Goal: Task Accomplishment & Management: Complete application form

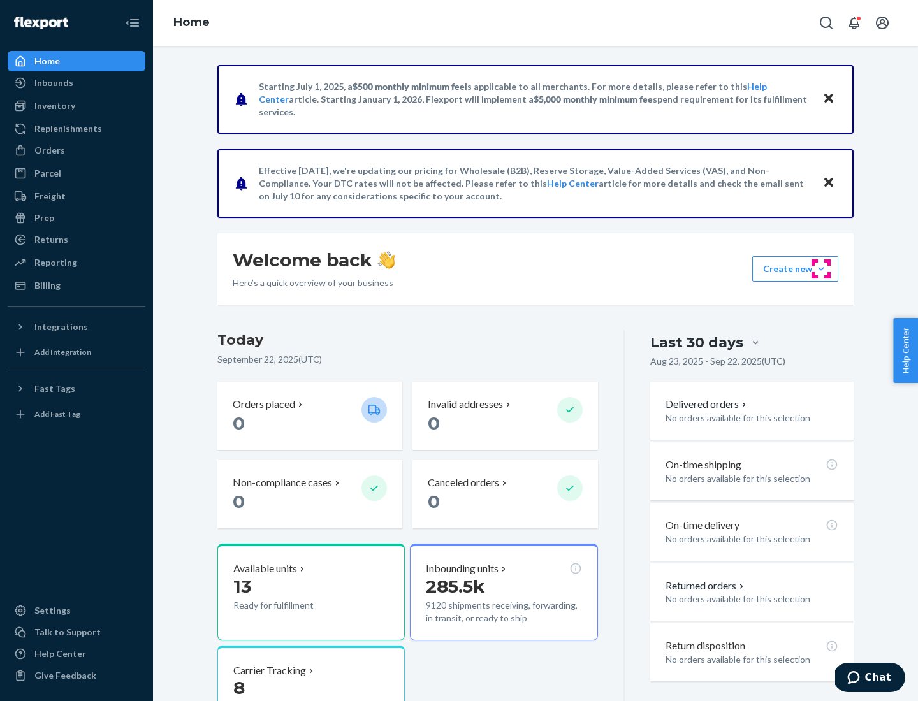
click at [821, 269] on button "Create new Create new inbound Create new order Create new product" at bounding box center [795, 268] width 86 height 25
click at [76, 83] on div "Inbounds" at bounding box center [76, 83] width 135 height 18
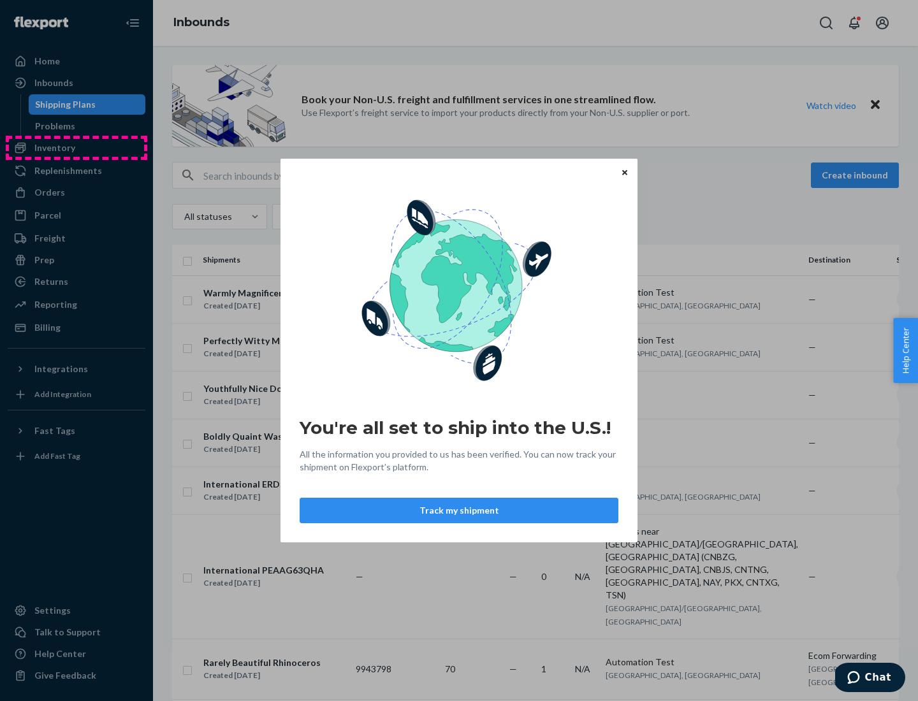
click at [76, 148] on div "You're all set to ship into the U.S.! All the information you provided to us ha…" at bounding box center [459, 350] width 918 height 701
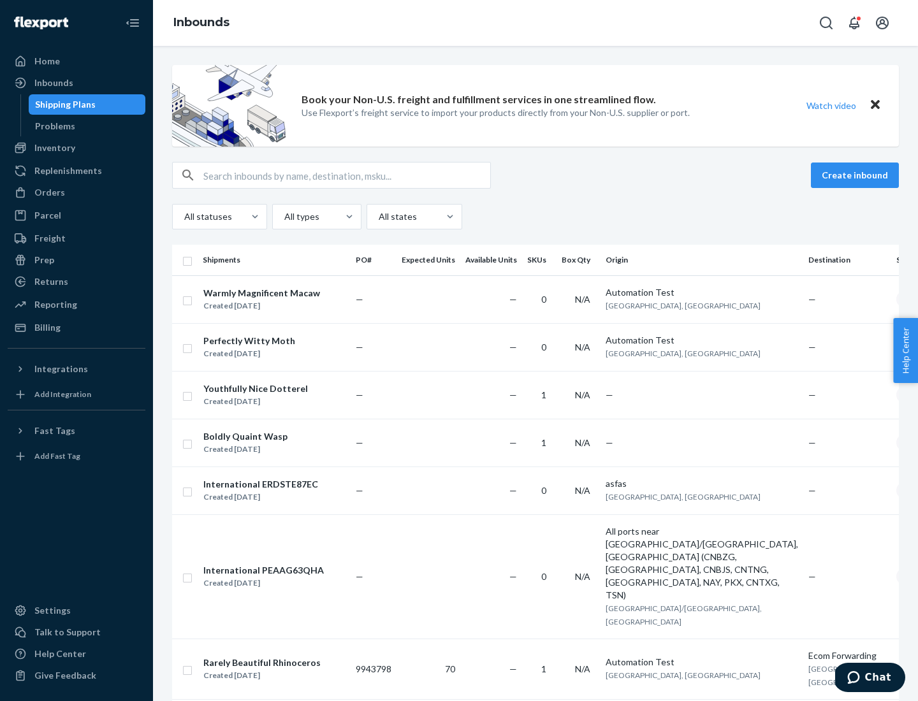
click at [535, 23] on div "Inbounds" at bounding box center [535, 23] width 765 height 46
click at [535, 217] on div "All statuses All types All states" at bounding box center [535, 216] width 727 height 25
click at [63, 105] on div "Shipping Plans" at bounding box center [65, 104] width 61 height 13
click at [857, 175] on button "Create inbound" at bounding box center [855, 175] width 88 height 25
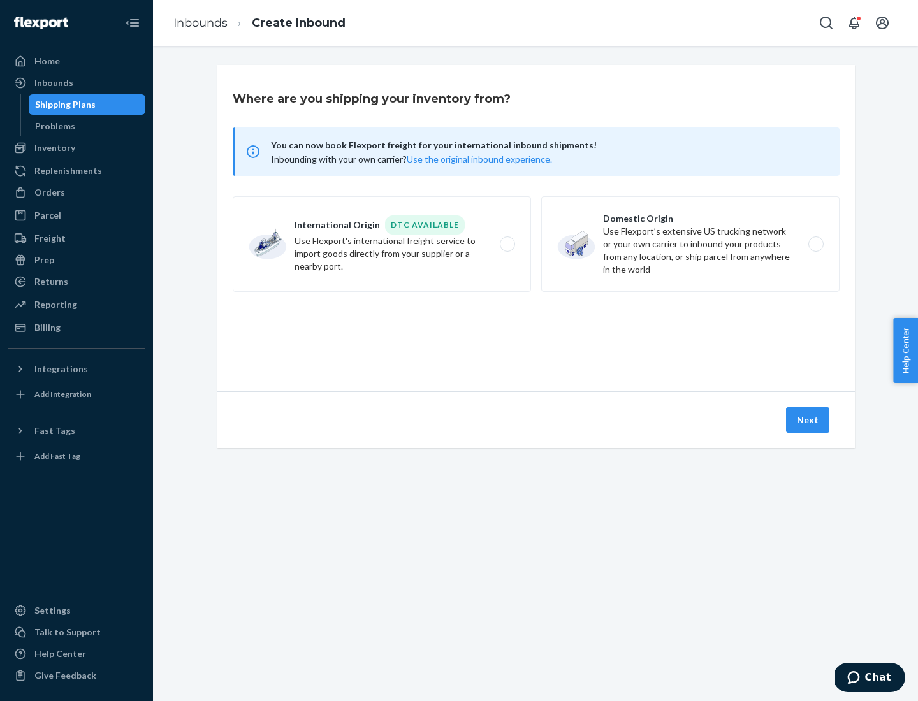
click at [382, 244] on label "International Origin DTC Available Use Flexport's international freight service…" at bounding box center [382, 244] width 298 height 96
click at [507, 244] on input "International Origin DTC Available Use Flexport's international freight service…" at bounding box center [511, 244] width 8 height 8
radio input "true"
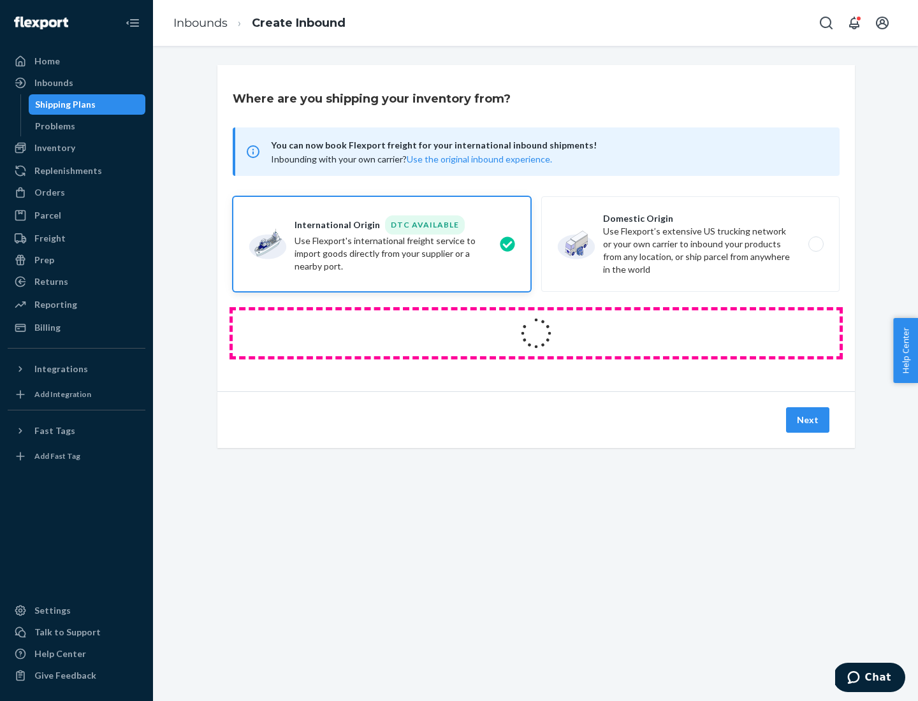
click at [536, 333] on icon at bounding box center [536, 333] width 41 height 41
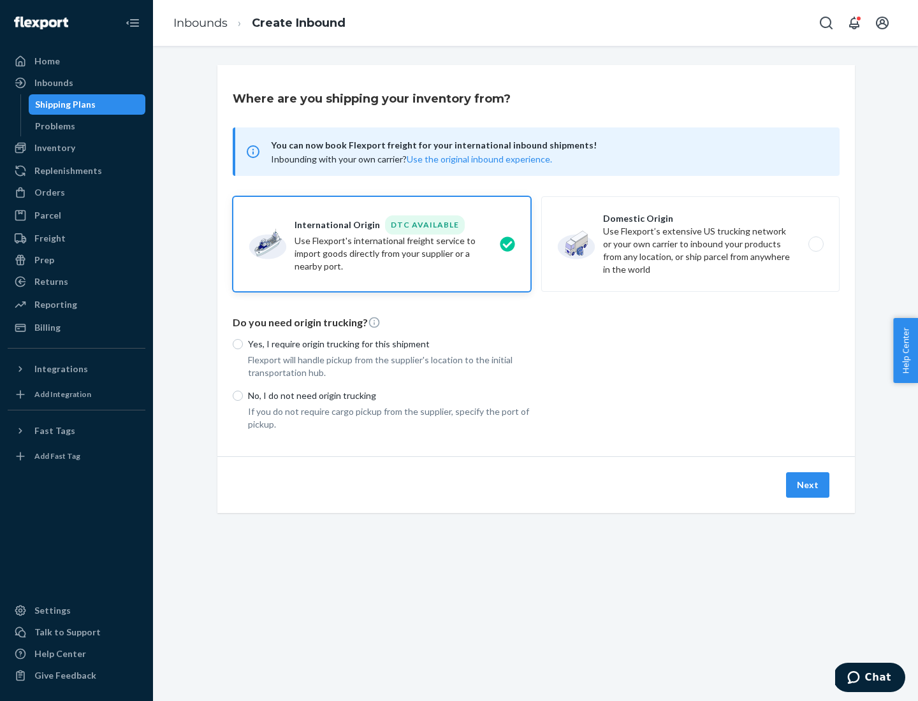
click at [389, 344] on p "Yes, I require origin trucking for this shipment" at bounding box center [389, 344] width 283 height 13
click at [243, 344] on input "Yes, I require origin trucking for this shipment" at bounding box center [238, 344] width 10 height 10
radio input "true"
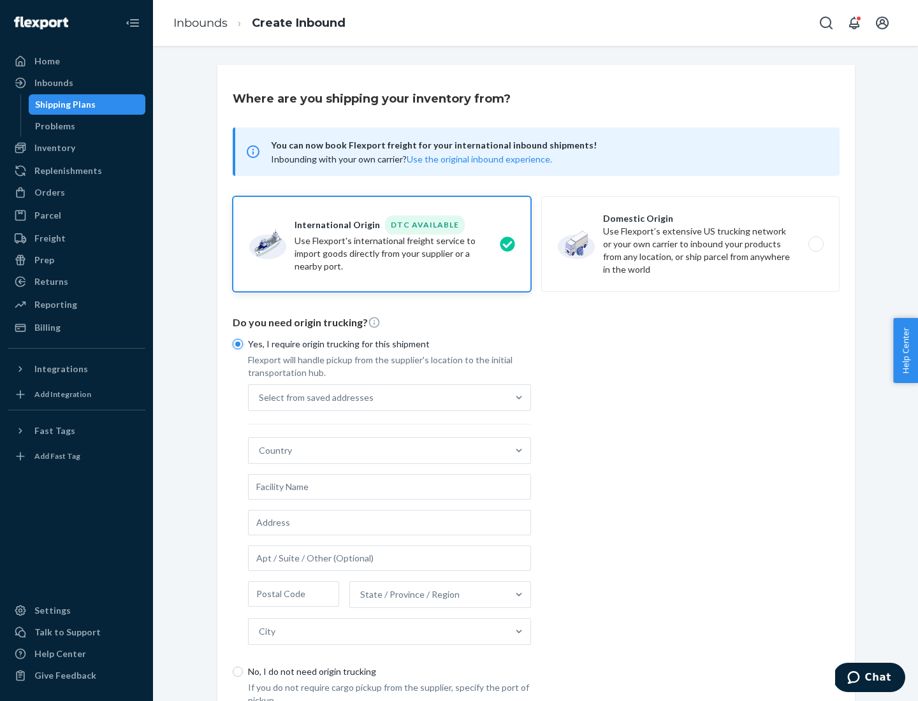
scroll to position [24, 0]
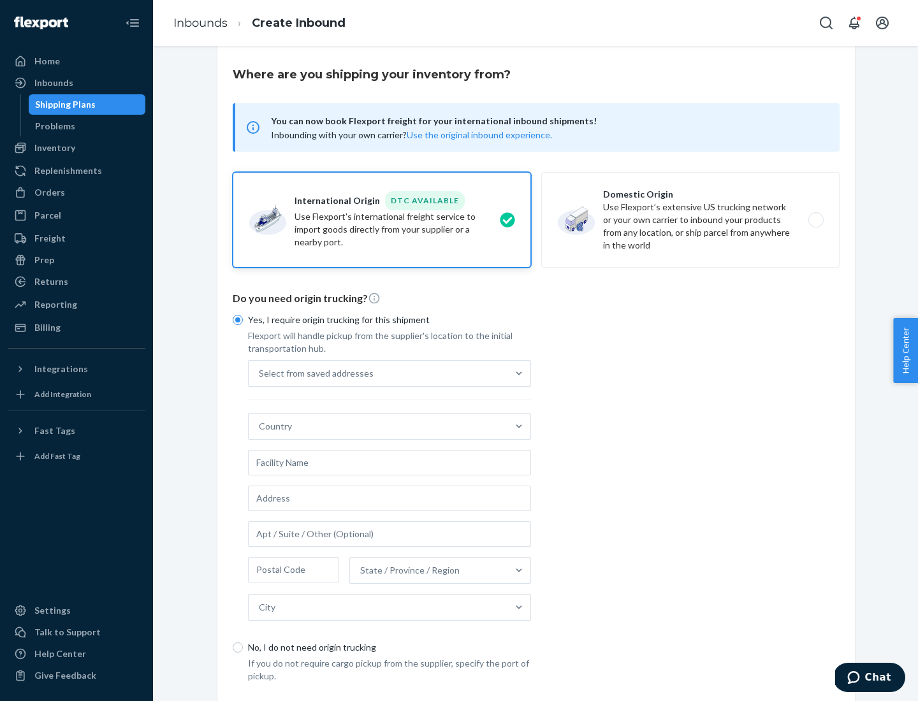
click at [378, 373] on div "Select from saved addresses" at bounding box center [378, 373] width 259 height 25
click at [260, 373] on input "Select from saved addresses" at bounding box center [259, 373] width 1 height 13
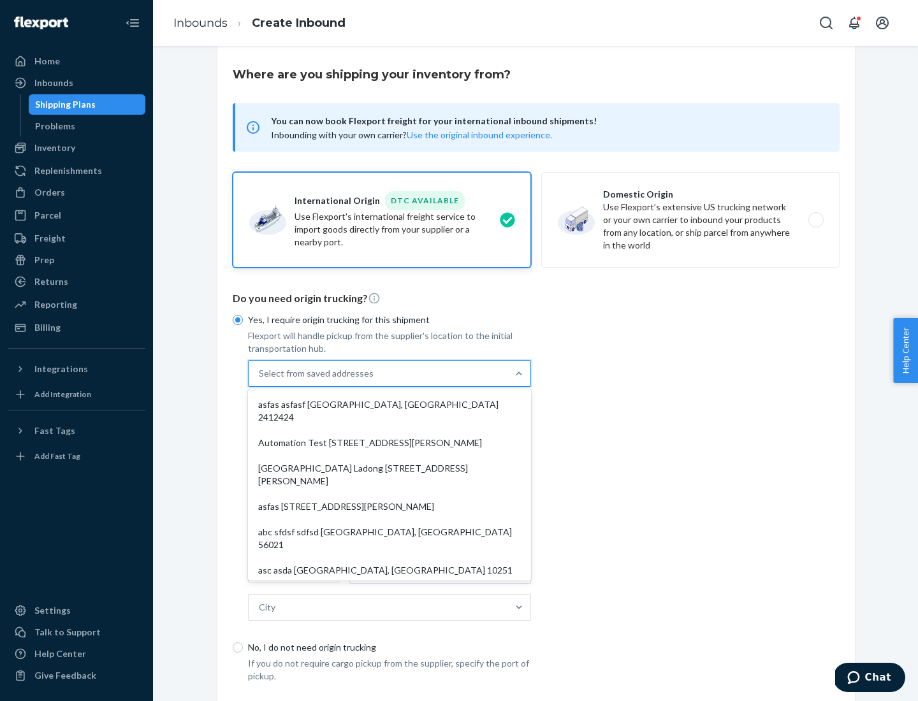
scroll to position [55, 0]
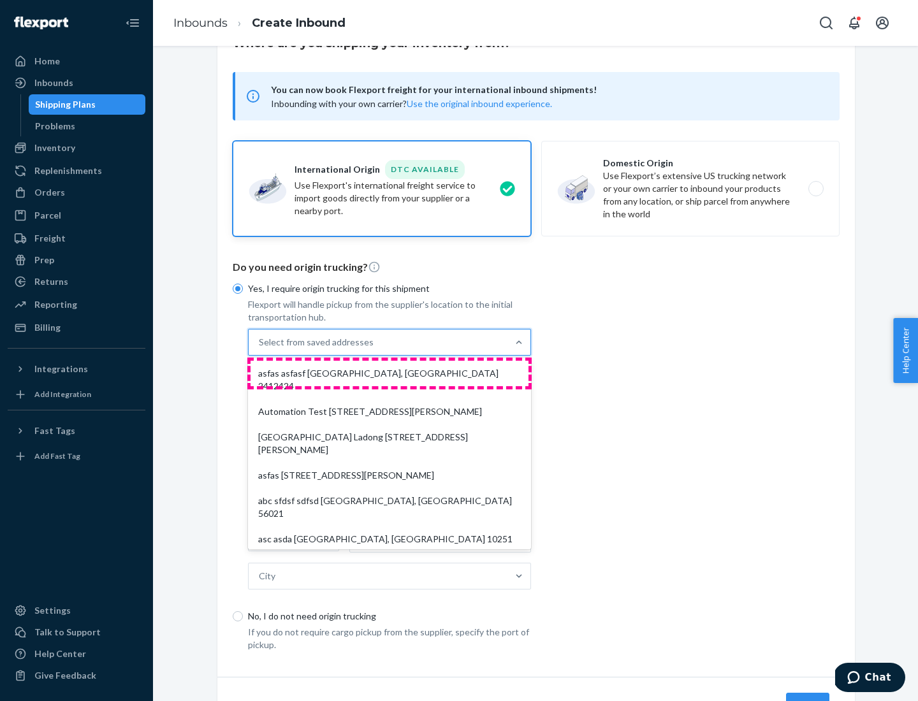
click at [389, 373] on div "asfas asfasf [GEOGRAPHIC_DATA], [GEOGRAPHIC_DATA] 2412424" at bounding box center [390, 380] width 278 height 38
click at [260, 349] on input "option asfas asfasf [GEOGRAPHIC_DATA], [GEOGRAPHIC_DATA] 2412424 focused, 1 of …" at bounding box center [259, 342] width 1 height 13
type input "asfas"
type input "asfasf"
type input "2412424"
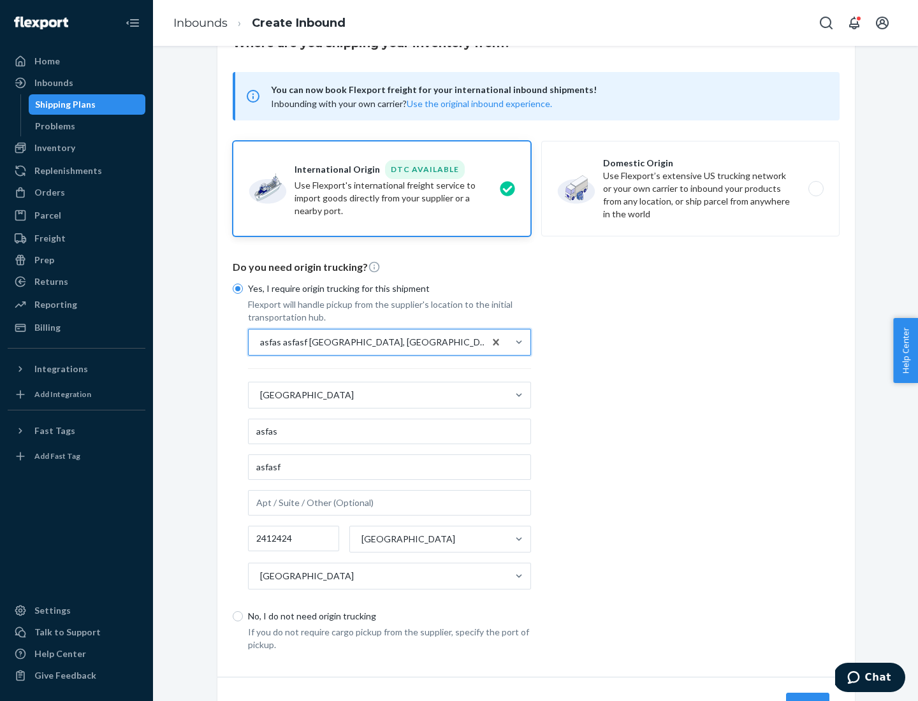
scroll to position [119, 0]
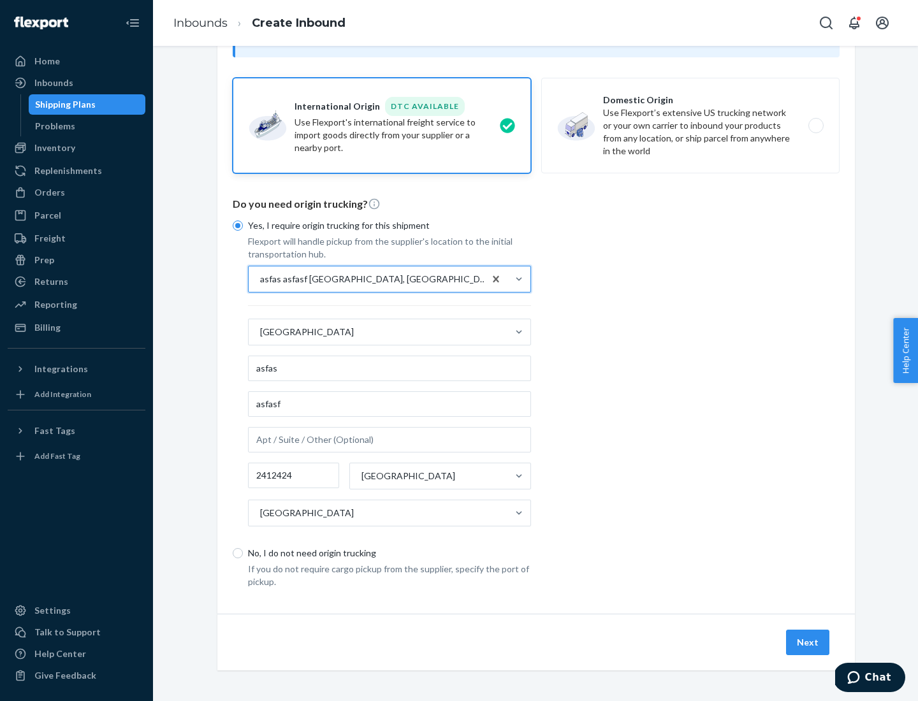
click at [808, 642] on button "Next" at bounding box center [807, 642] width 43 height 25
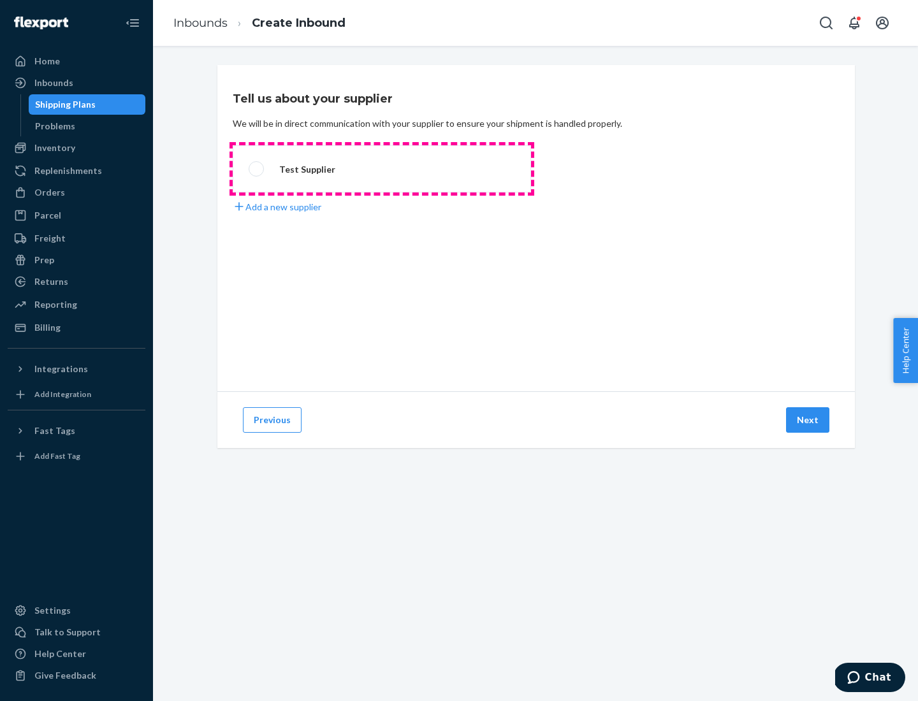
click at [382, 169] on label "Test Supplier" at bounding box center [382, 168] width 298 height 47
click at [257, 169] on input "Test Supplier" at bounding box center [253, 169] width 8 height 8
radio input "true"
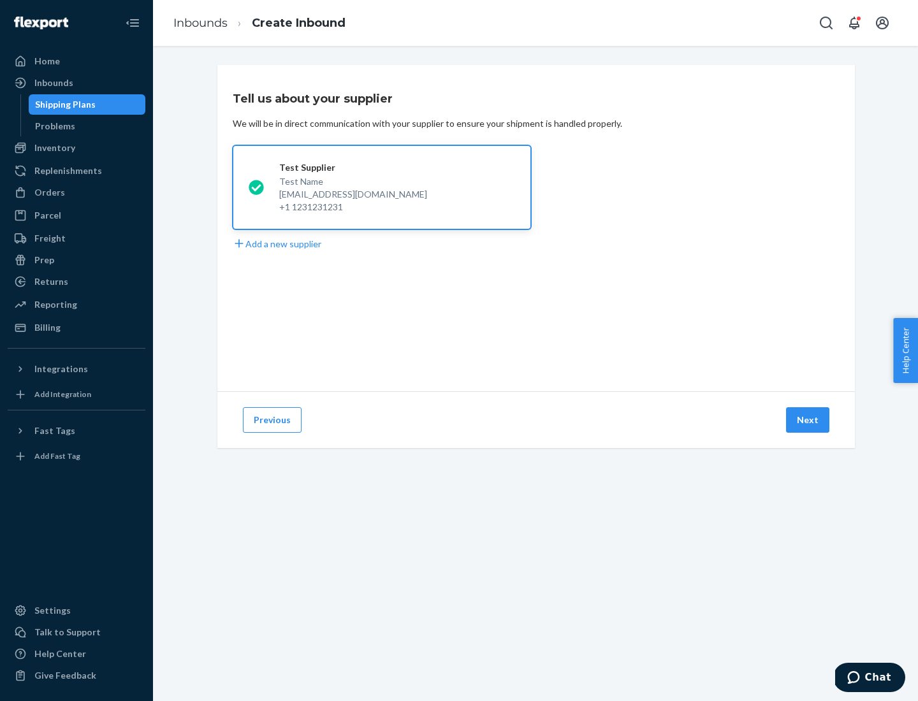
click at [808, 420] on button "Next" at bounding box center [807, 419] width 43 height 25
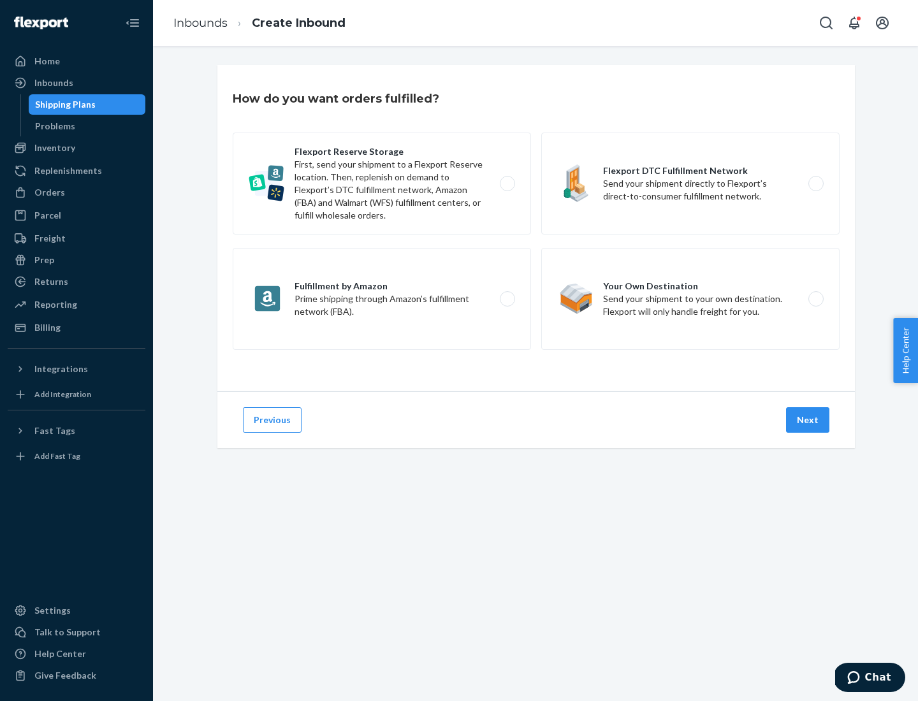
click at [382, 299] on label "Fulfillment by Amazon Prime shipping through Amazon’s fulfillment network (FBA)." at bounding box center [382, 299] width 298 height 102
click at [507, 299] on input "Fulfillment by Amazon Prime shipping through Amazon’s fulfillment network (FBA)." at bounding box center [511, 299] width 8 height 8
radio input "true"
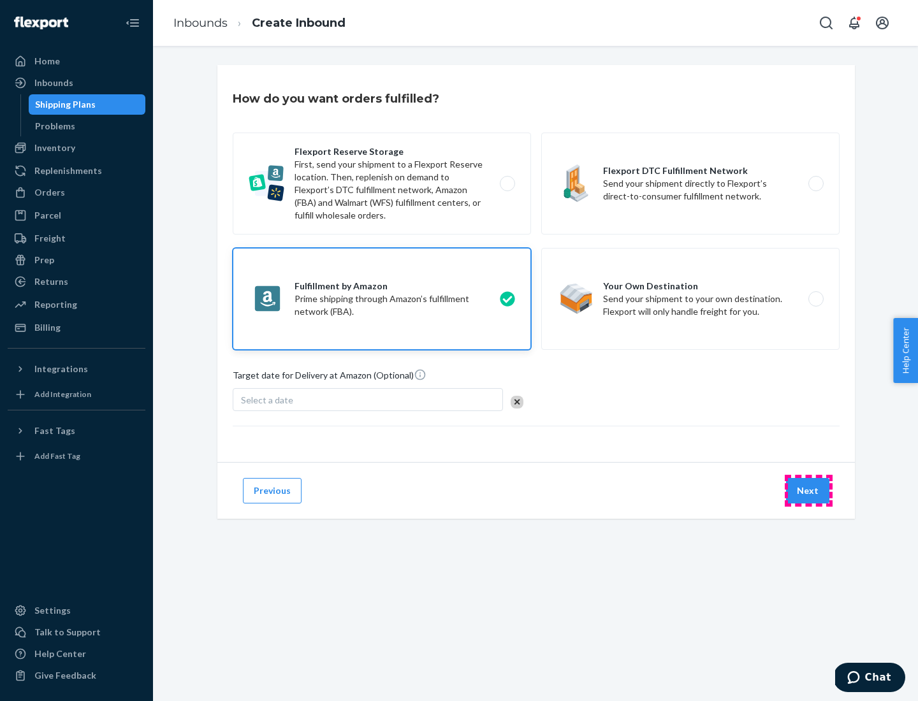
click at [808, 491] on button "Next" at bounding box center [807, 490] width 43 height 25
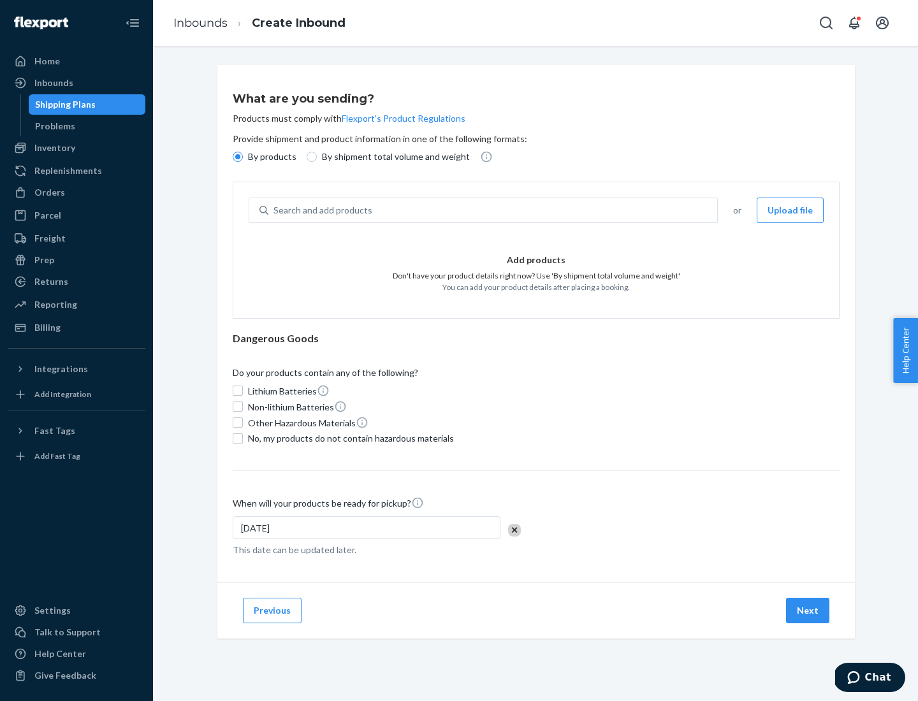
click at [392, 157] on p "By shipment total volume and weight" at bounding box center [396, 156] width 148 height 13
click at [317, 157] on input "By shipment total volume and weight" at bounding box center [312, 157] width 10 height 10
radio input "true"
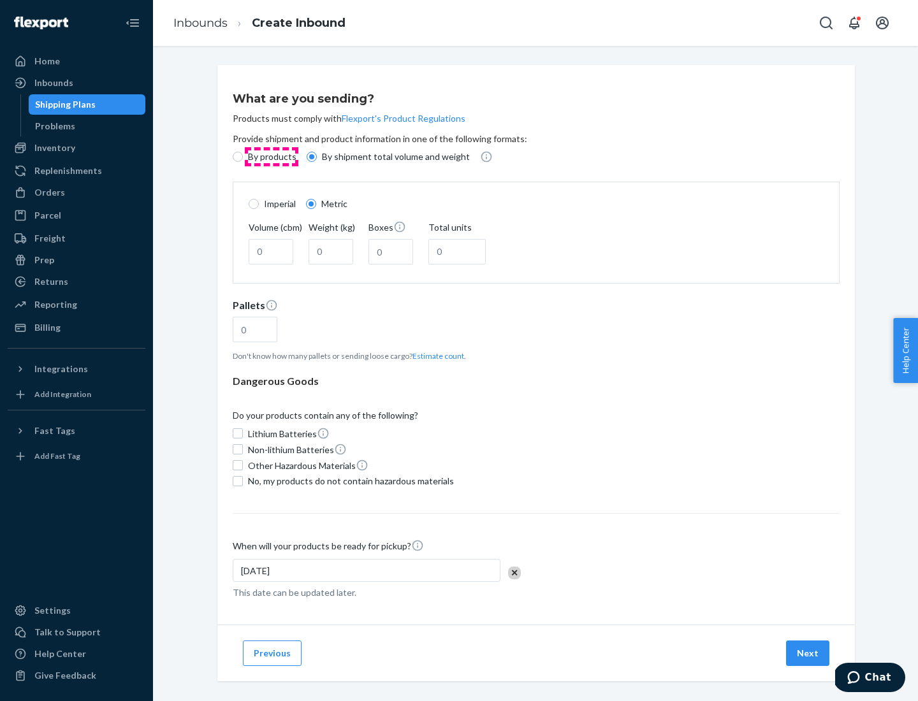
click at [271, 157] on p "By products" at bounding box center [272, 156] width 48 height 13
click at [243, 157] on input "By products" at bounding box center [238, 157] width 10 height 10
radio input "true"
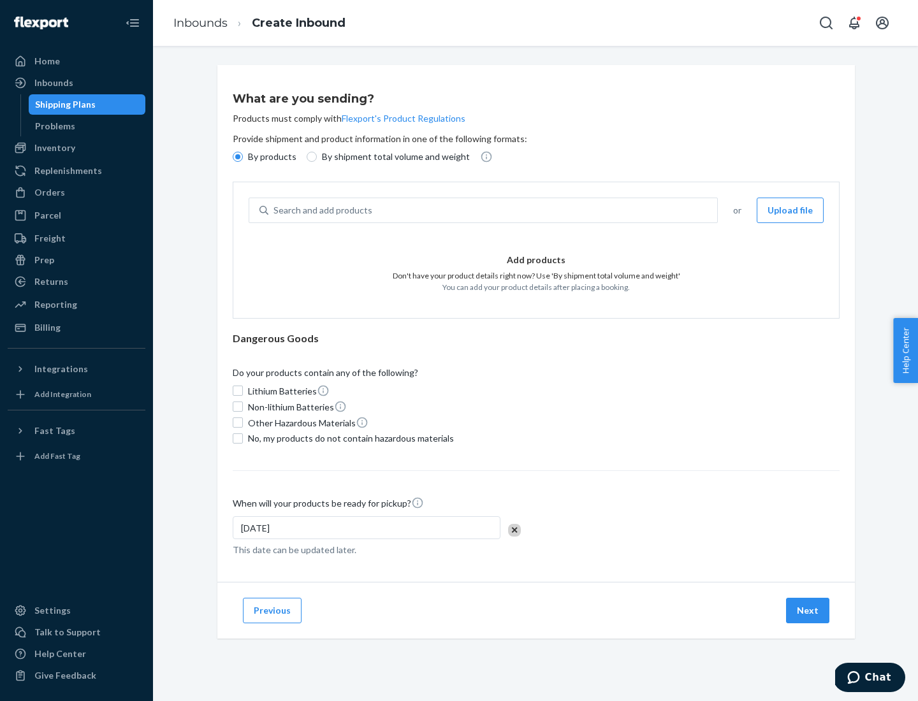
click at [493, 210] on div "Search and add products" at bounding box center [492, 210] width 449 height 23
click at [275, 210] on input "Search and add products" at bounding box center [273, 210] width 1 height 13
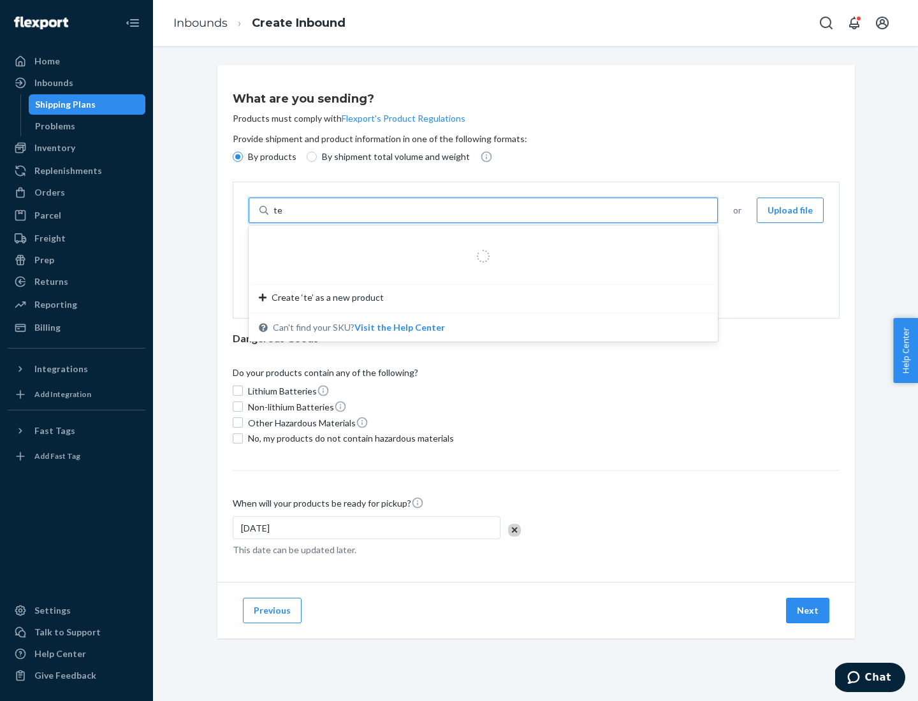
type input "test"
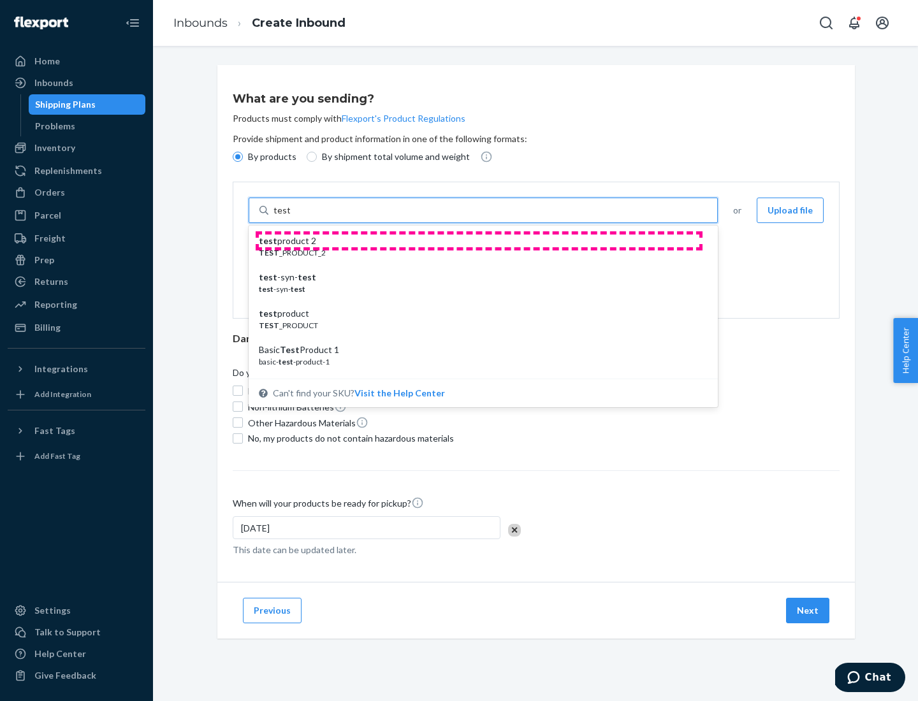
click at [479, 241] on div "test product 2" at bounding box center [478, 241] width 439 height 13
click at [290, 217] on input "test" at bounding box center [281, 210] width 17 height 13
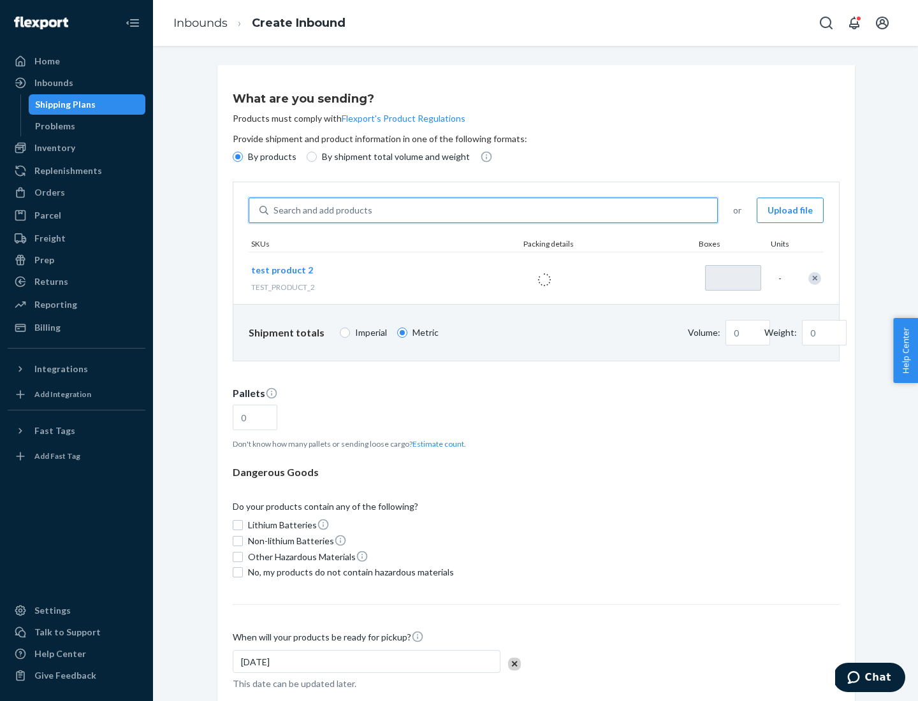
type input "1"
type input "0.02"
type input "22.23"
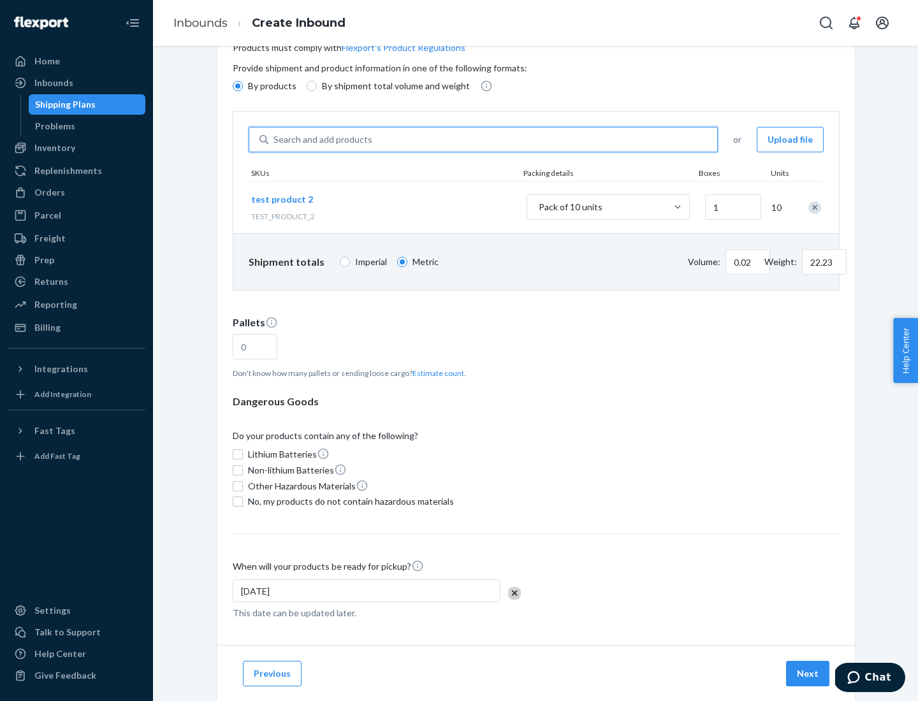
click at [435, 373] on button "Estimate count" at bounding box center [438, 373] width 52 height 11
type input "1"
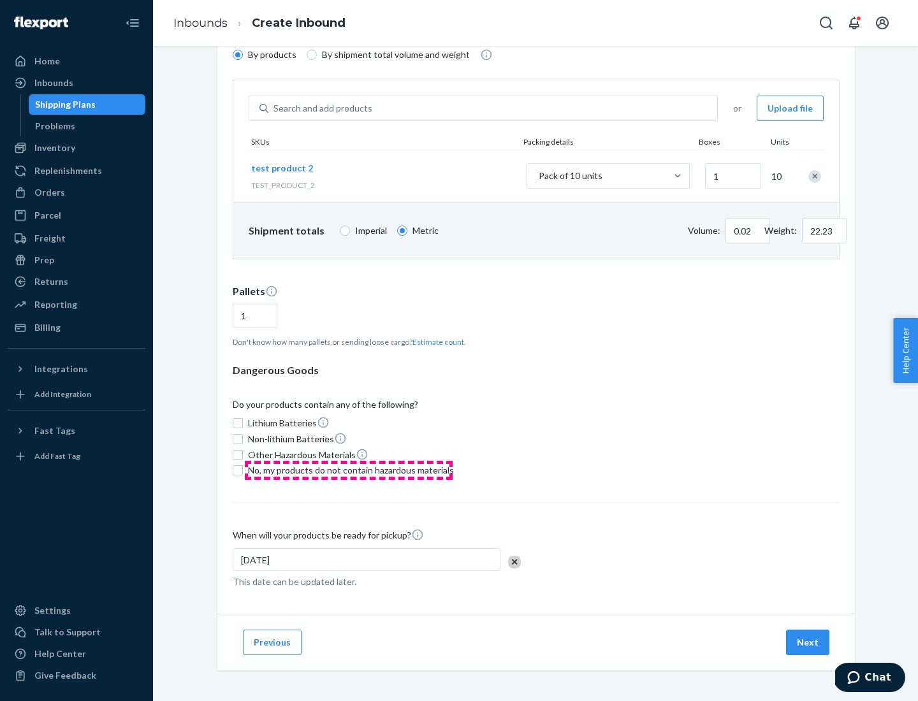
click at [349, 470] on span "No, my products do not contain hazardous materials" at bounding box center [351, 470] width 206 height 13
click at [243, 470] on input "No, my products do not contain hazardous materials" at bounding box center [238, 470] width 10 height 10
checkbox input "true"
click at [808, 643] on button "Next" at bounding box center [807, 642] width 43 height 25
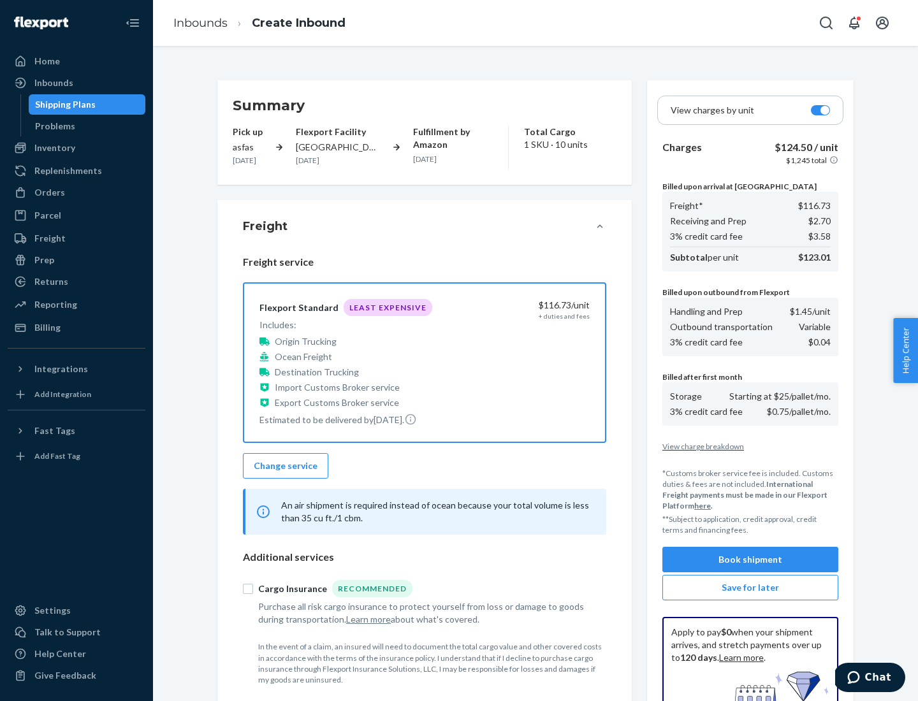
scroll to position [186, 0]
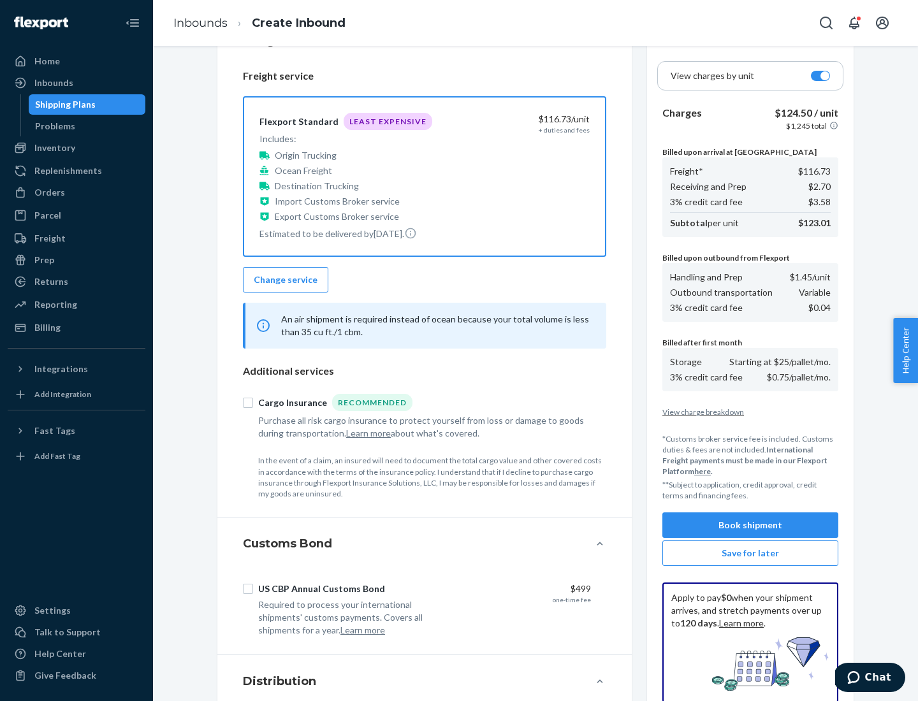
click at [750, 525] on button "Book shipment" at bounding box center [750, 524] width 176 height 25
